Goal: Task Accomplishment & Management: Complete application form

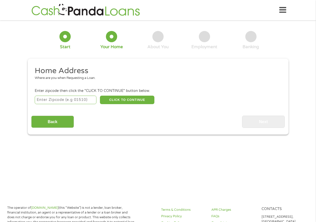
click at [71, 101] on input "number" at bounding box center [66, 100] width 62 height 9
type input "15010"
click at [134, 101] on button "CLICK TO CONTINUE" at bounding box center [127, 100] width 55 height 9
type input "15010"
type input "Beaver Falls"
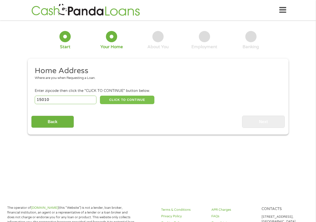
select select "[US_STATE]"
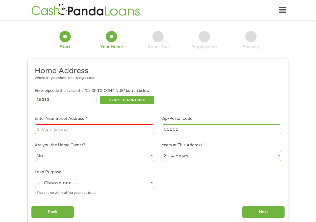
click at [97, 133] on input "Enter Your Street Address *" at bounding box center [95, 130] width 120 height 10
type input "1215 3rd ave"
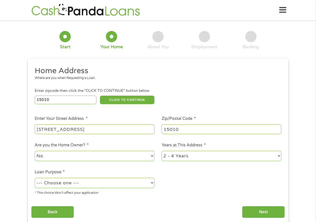
click at [82, 156] on select "No Yes" at bounding box center [95, 156] width 120 height 10
click at [238, 155] on select "1 Year or less 1 - 2 Years 2 - 4 Years Over 4 Years" at bounding box center [222, 156] width 120 height 10
select select "60months"
click at [162, 151] on select "1 Year or less 1 - 2 Years 2 - 4 Years Over 4 Years" at bounding box center [222, 156] width 120 height 10
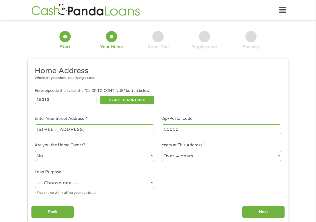
click at [82, 182] on select "--- Choose one --- Pay Bills Debt Consolidation Home Improvement Major Purchase…" at bounding box center [95, 183] width 120 height 10
select select "other"
click at [35, 178] on select "--- Choose one --- Pay Bills Debt Consolidation Home Improvement Major Purchase…" at bounding box center [95, 183] width 120 height 10
click at [118, 135] on ul "Home Address Where are you when Requesting a Loan. Enter zipcode then click the…" at bounding box center [158, 133] width 254 height 134
click at [115, 131] on input "1215 3rd ave" at bounding box center [95, 130] width 120 height 10
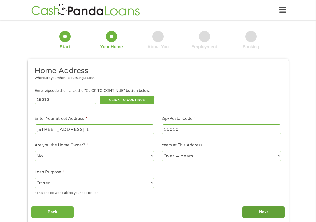
type input "1215 3rd ave apt. 1"
click at [266, 211] on input "Next" at bounding box center [263, 212] width 43 height 12
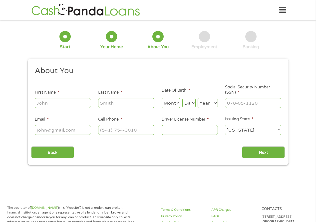
click at [78, 104] on input "First Name *" at bounding box center [63, 103] width 56 height 10
type input "Alana"
type input "Cleckley"
select select "10"
select select "20"
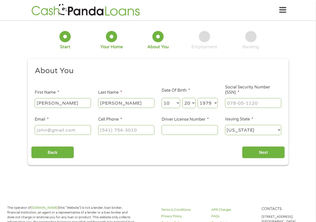
select select "1977"
type input "269-74-8413"
type input "acurrence@gladerun.org"
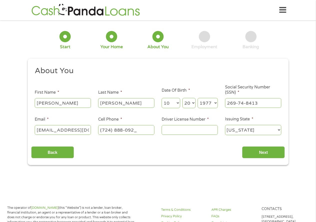
type input "(724) 888-0923"
type input "25467492"
click at [263, 152] on input "Next" at bounding box center [263, 153] width 43 height 12
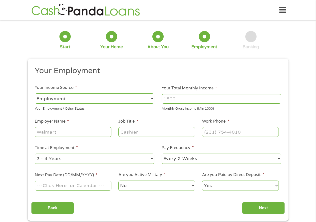
click at [205, 100] on input "Your Total Monthly Income *" at bounding box center [222, 99] width 120 height 10
type input "3500"
click at [72, 133] on input "Employer Name *" at bounding box center [73, 132] width 77 height 10
type input "Glade Run Lutheran Services"
type input "Program Coordinator"
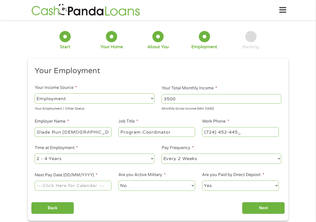
type input "(724) 452-4453"
click at [115, 162] on select "--- Choose one --- 1 Year or less 1 - 2 Years 2 - 4 Years Over 4 Years" at bounding box center [95, 159] width 120 height 10
select select "60months"
click at [35, 154] on select "--- Choose one --- 1 Year or less 1 - 2 Years 2 - 4 Years Over 4 Years" at bounding box center [95, 159] width 120 height 10
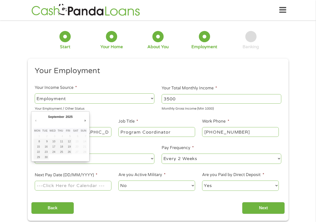
click at [73, 188] on input "Next Pay Date (DD/MM/YYYY) *" at bounding box center [73, 186] width 77 height 10
type input "12/09/2025"
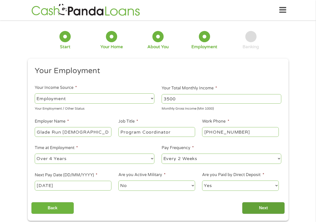
click at [263, 208] on input "Next" at bounding box center [263, 208] width 43 height 12
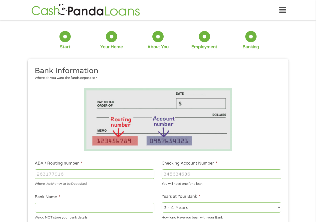
click at [81, 174] on input "ABA / Routing number *" at bounding box center [95, 175] width 120 height 10
type input "256074974"
type input "NAVY FEDERAL CREDIT UNION"
type input "256074974"
click at [188, 175] on input "Checking Account Number *" at bounding box center [222, 175] width 120 height 10
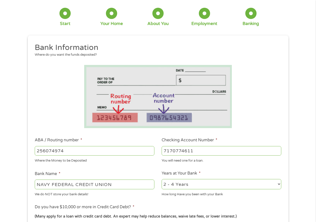
scroll to position [50, 0]
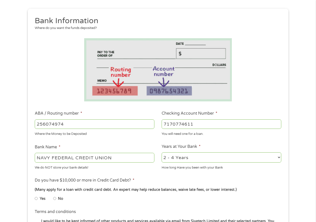
type input "7170774611"
click at [218, 163] on div "2 - 4 Years 6 - 12 Months 1 - 2 Years Over 4 Years" at bounding box center [222, 158] width 120 height 12
click at [280, 157] on select "2 - 4 Years 6 - 12 Months 1 - 2 Years Over 4 Years" at bounding box center [222, 158] width 120 height 10
select select "60months"
click at [162, 153] on select "2 - 4 Years 6 - 12 Months 1 - 2 Years Over 4 Years" at bounding box center [222, 158] width 120 height 10
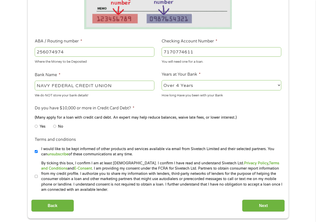
scroll to position [125, 0]
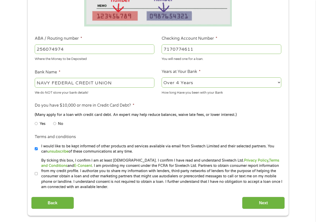
click at [55, 123] on input "No" at bounding box center [54, 124] width 3 height 8
radio input "true"
click at [37, 149] on input "I would like to be kept informed of other products and services available via e…" at bounding box center [36, 149] width 3 height 8
checkbox input "false"
click at [35, 174] on input "By ticking this box, I confirm I am at least 18 years old. I confirm I have rea…" at bounding box center [36, 174] width 3 height 8
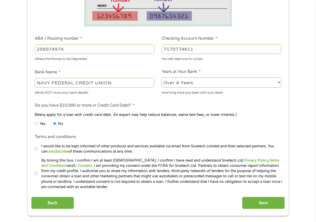
checkbox input "true"
click at [265, 201] on input "Next" at bounding box center [263, 203] width 43 height 12
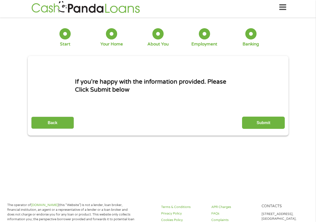
scroll to position [0, 0]
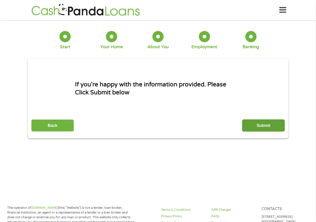
click at [268, 128] on input "Submit" at bounding box center [263, 126] width 43 height 12
